Goal: Transaction & Acquisition: Obtain resource

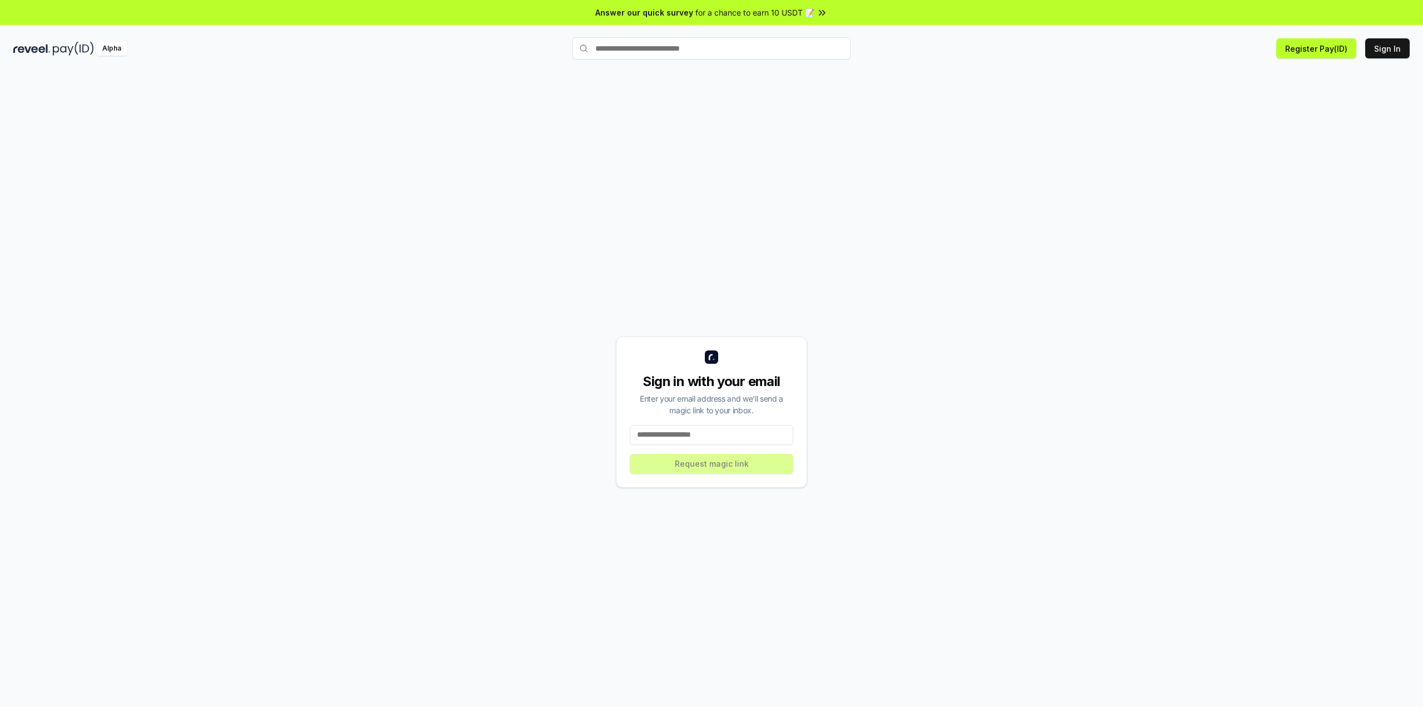
click at [698, 443] on input at bounding box center [711, 435] width 163 height 20
click at [1091, 182] on div "Sign in with your email Enter your email address and we’ll send a magic link to…" at bounding box center [711, 411] width 1397 height 653
click at [109, 47] on div "Alpha" at bounding box center [111, 49] width 31 height 14
click at [709, 433] on input at bounding box center [711, 435] width 163 height 20
type input "**********"
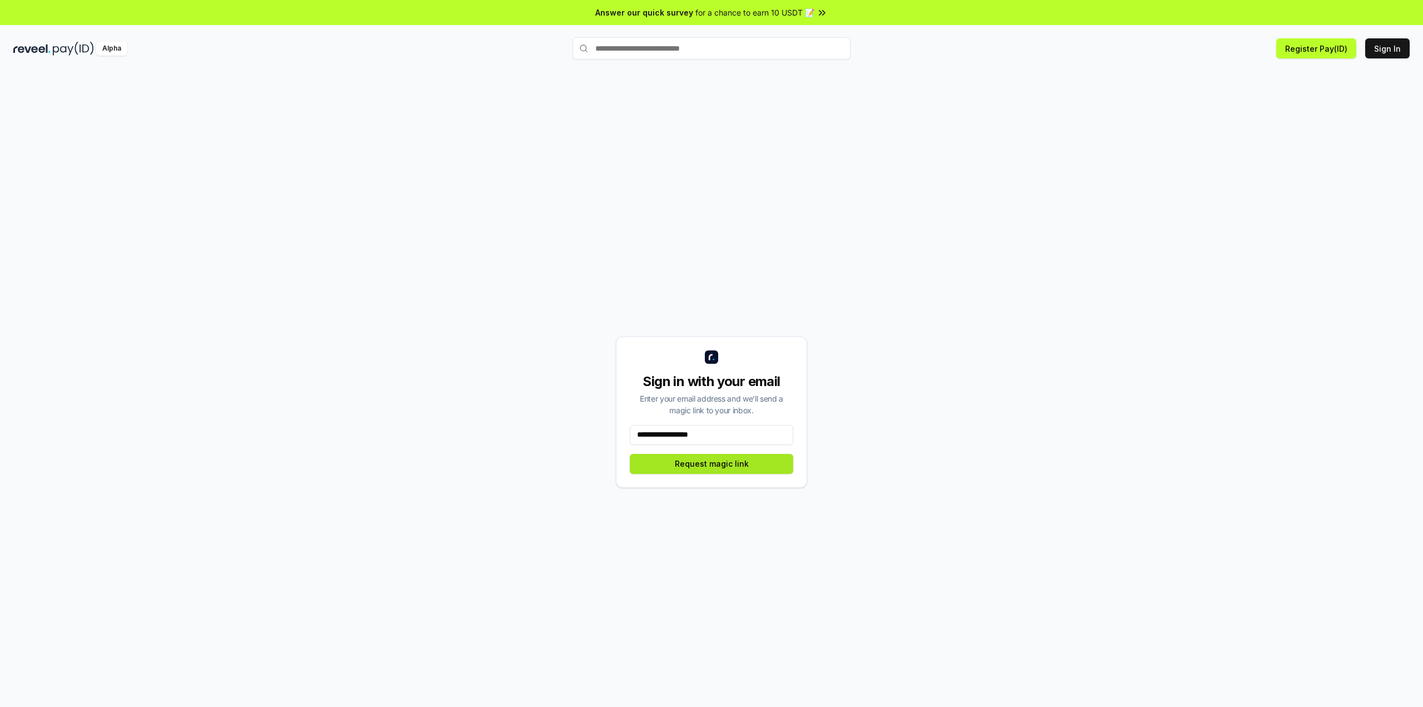
click at [725, 468] on button "Request magic link" at bounding box center [711, 464] width 163 height 20
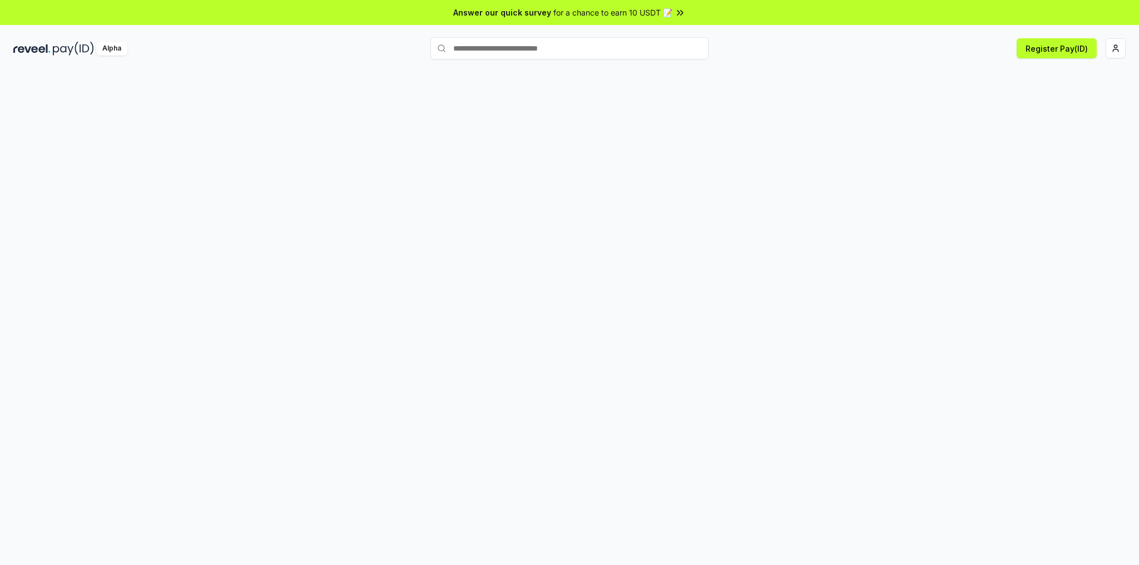
click at [489, 50] on input "text" at bounding box center [569, 48] width 278 height 22
click at [555, 48] on input "text" at bounding box center [569, 48] width 278 height 22
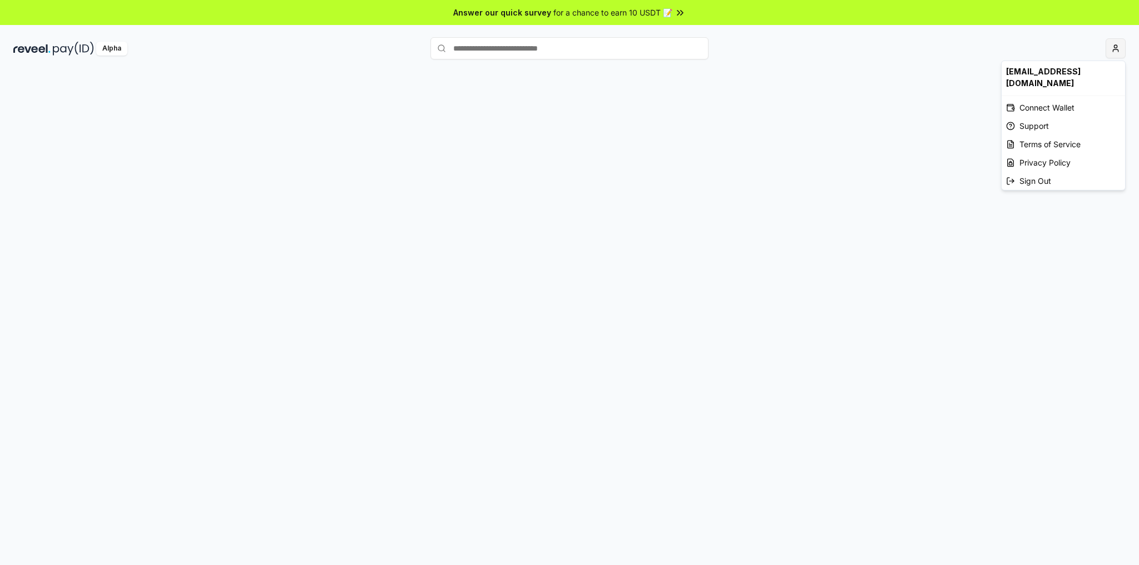
click at [1117, 54] on html "Answer our quick survey for a chance to earn 10 USDT 📝 Alpha [EMAIL_ADDRESS][DO…" at bounding box center [569, 282] width 1139 height 565
click at [1037, 98] on div "Connect Wallet" at bounding box center [1062, 107] width 123 height 18
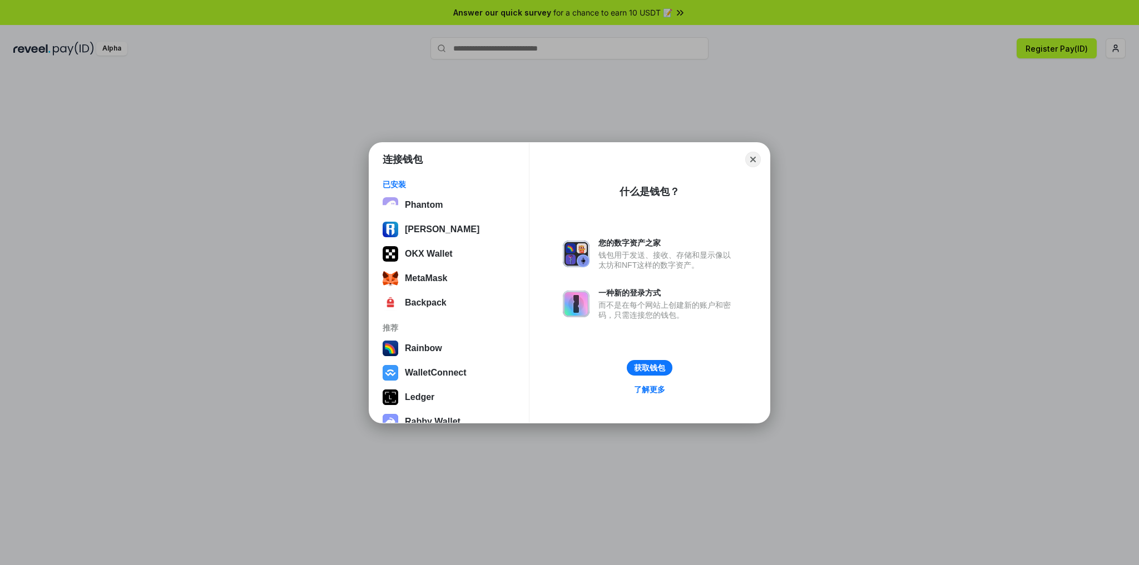
drag, startPoint x: 756, startPoint y: 130, endPoint x: 826, endPoint y: 122, distance: 71.0
click at [756, 130] on div "连接钱包 已安装 Phantom Ronin Wallet OKX Wallet MetaMask Backpack 推荐 Rainbow WalletCon…" at bounding box center [569, 283] width 1361 height 788
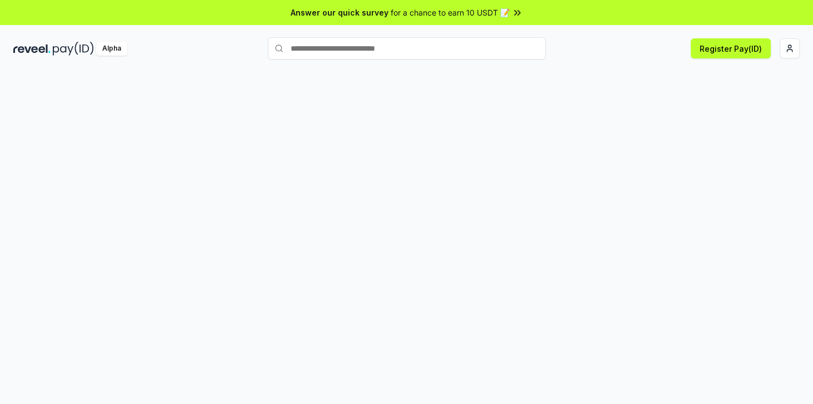
click at [515, 13] on icon at bounding box center [517, 12] width 11 height 11
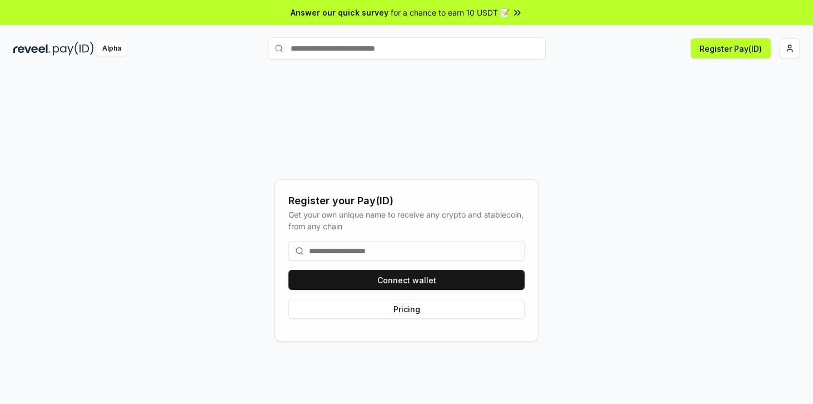
click at [379, 253] on input at bounding box center [407, 251] width 236 height 20
drag, startPoint x: 379, startPoint y: 253, endPoint x: 411, endPoint y: 266, distance: 34.2
click at [379, 253] on input at bounding box center [407, 251] width 236 height 20
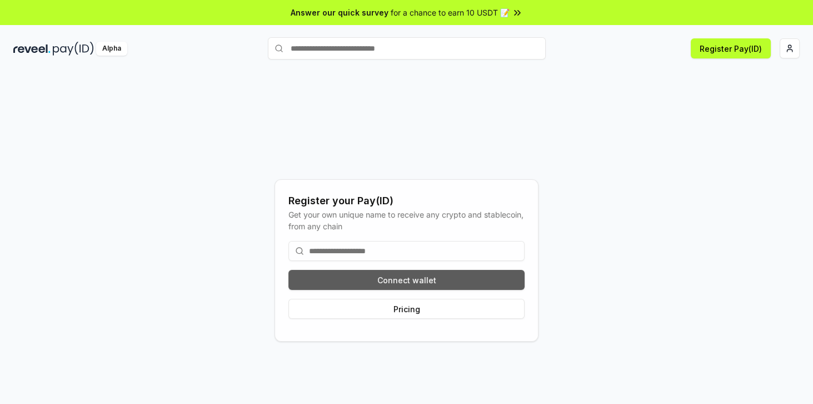
click at [426, 282] on button "Connect wallet" at bounding box center [407, 280] width 236 height 20
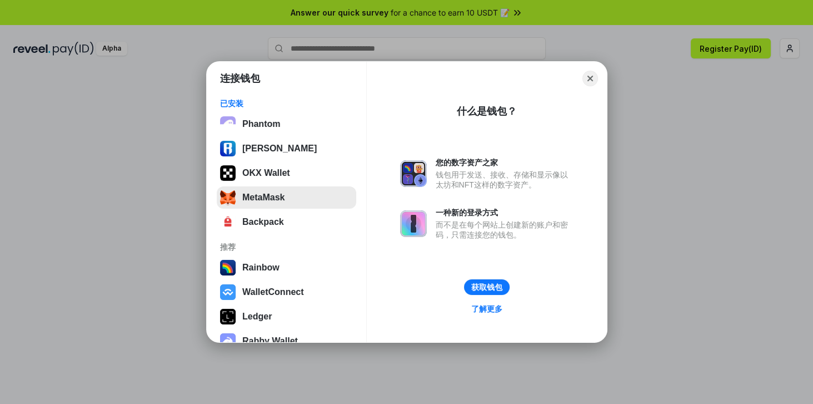
click at [257, 199] on button "MetaMask" at bounding box center [287, 197] width 140 height 22
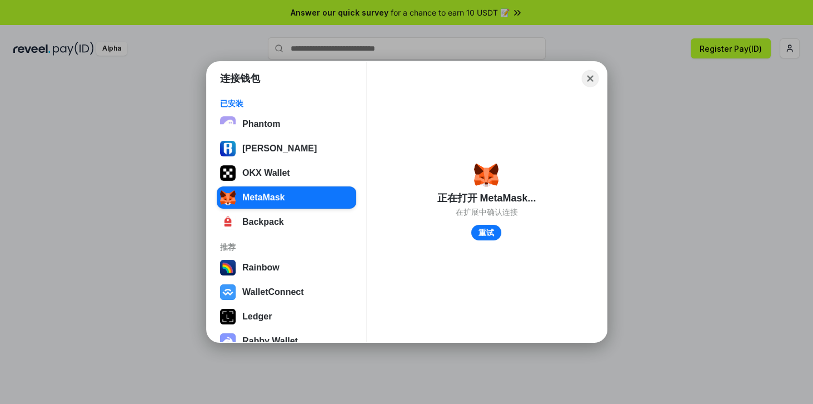
click at [589, 78] on button "Close" at bounding box center [590, 78] width 17 height 17
